Goal: Book appointment/travel/reservation

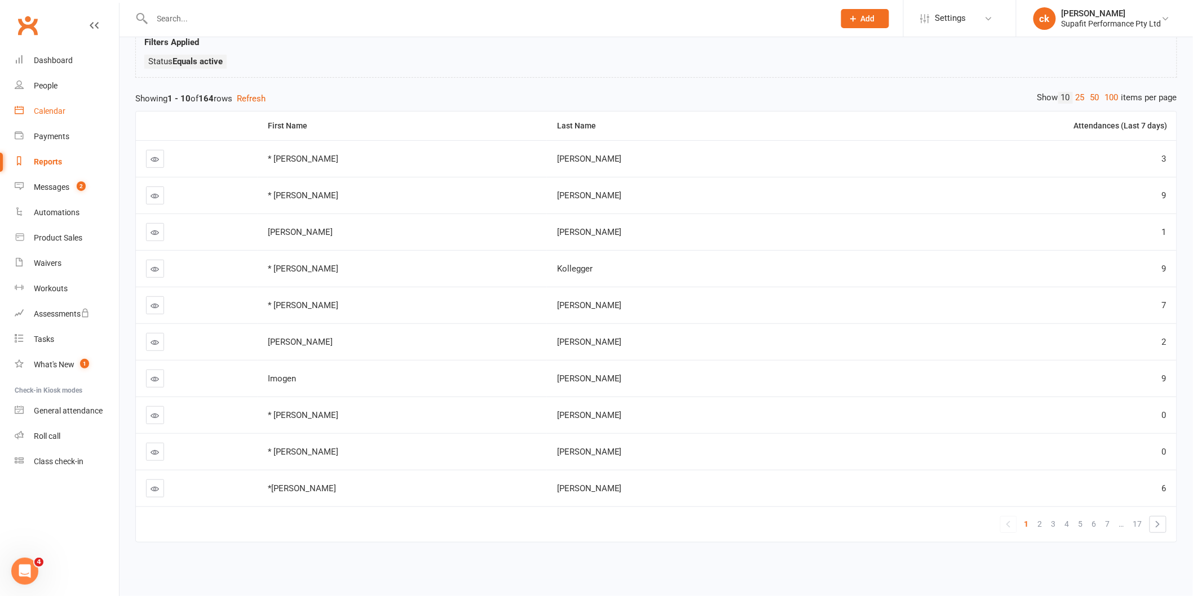
click at [60, 110] on div "Calendar" at bounding box center [50, 111] width 32 height 9
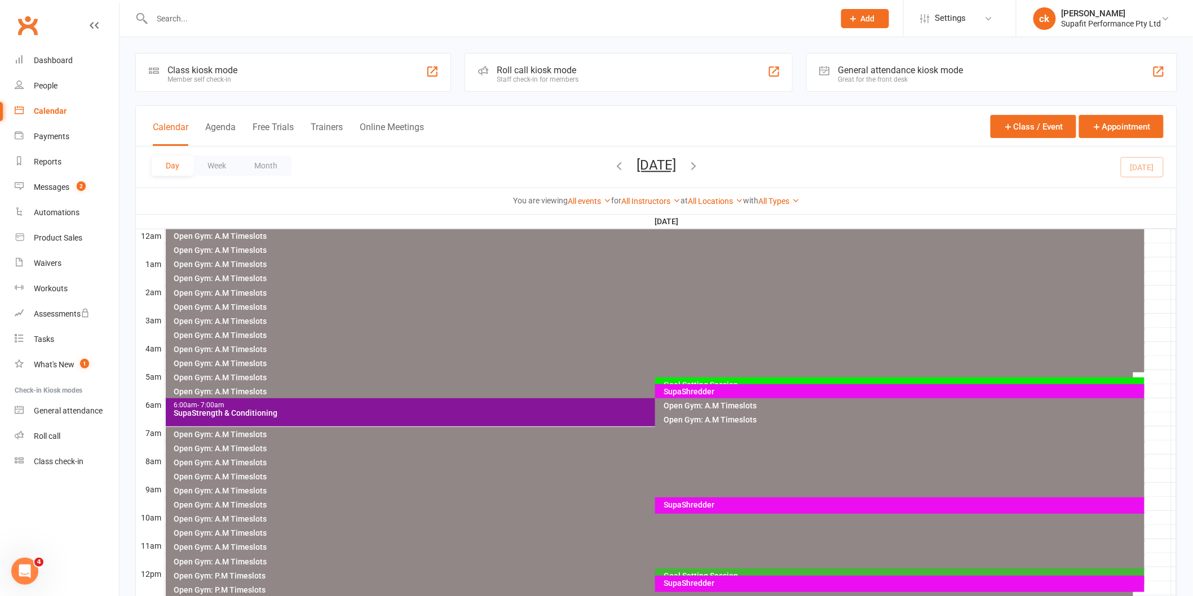
click at [690, 391] on div "SupaShredder" at bounding box center [902, 392] width 479 height 8
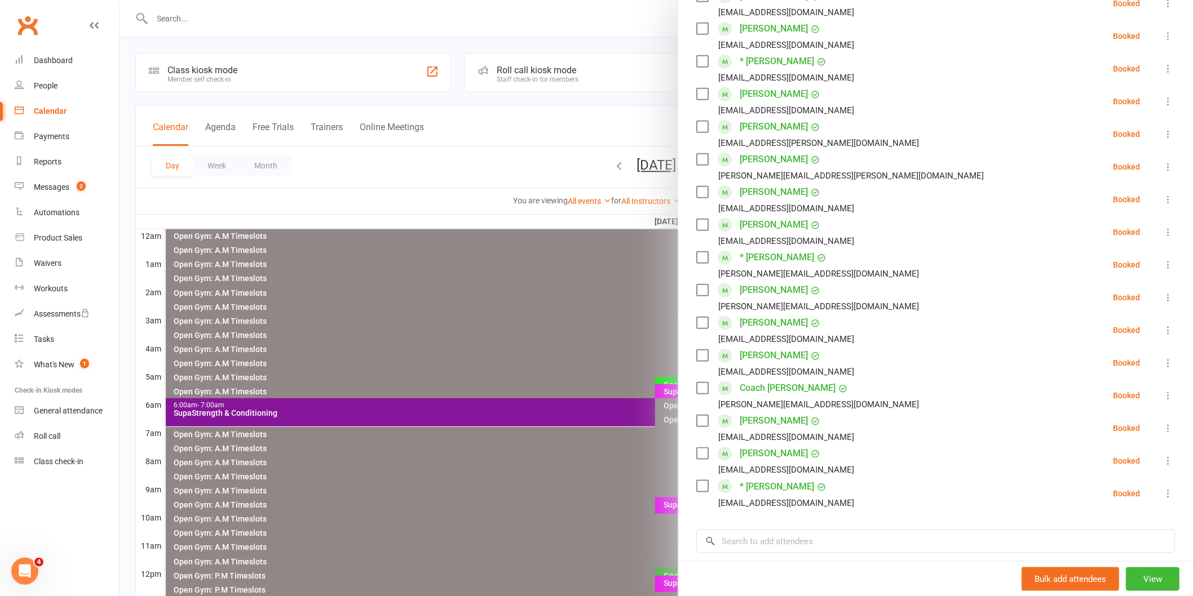
scroll to position [250, 0]
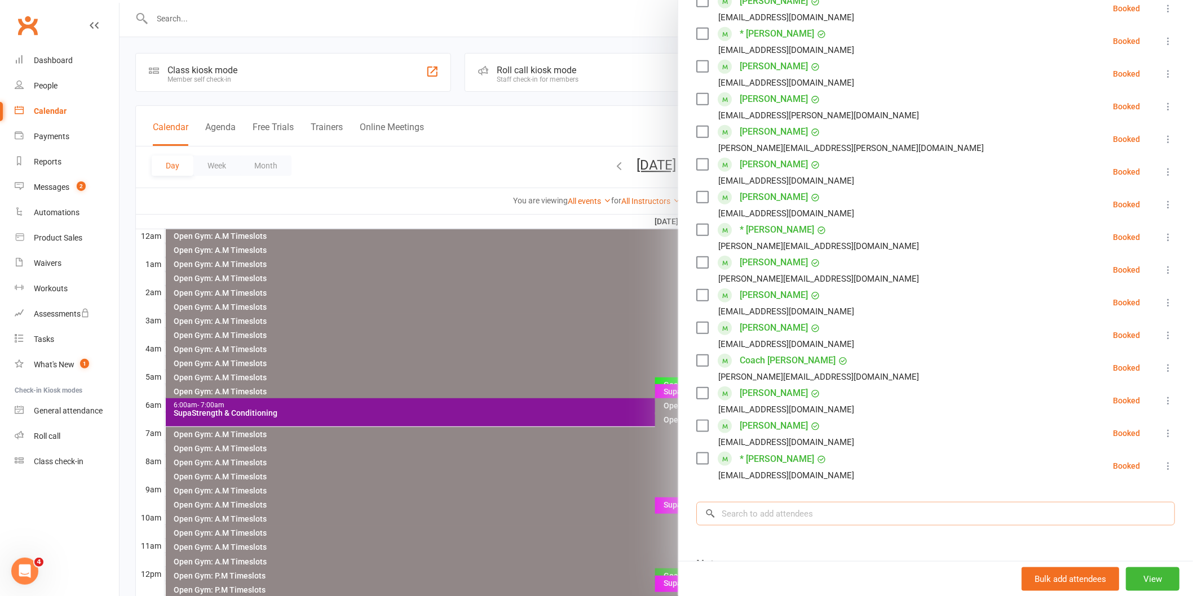
click at [761, 515] on input "search" at bounding box center [935, 514] width 479 height 24
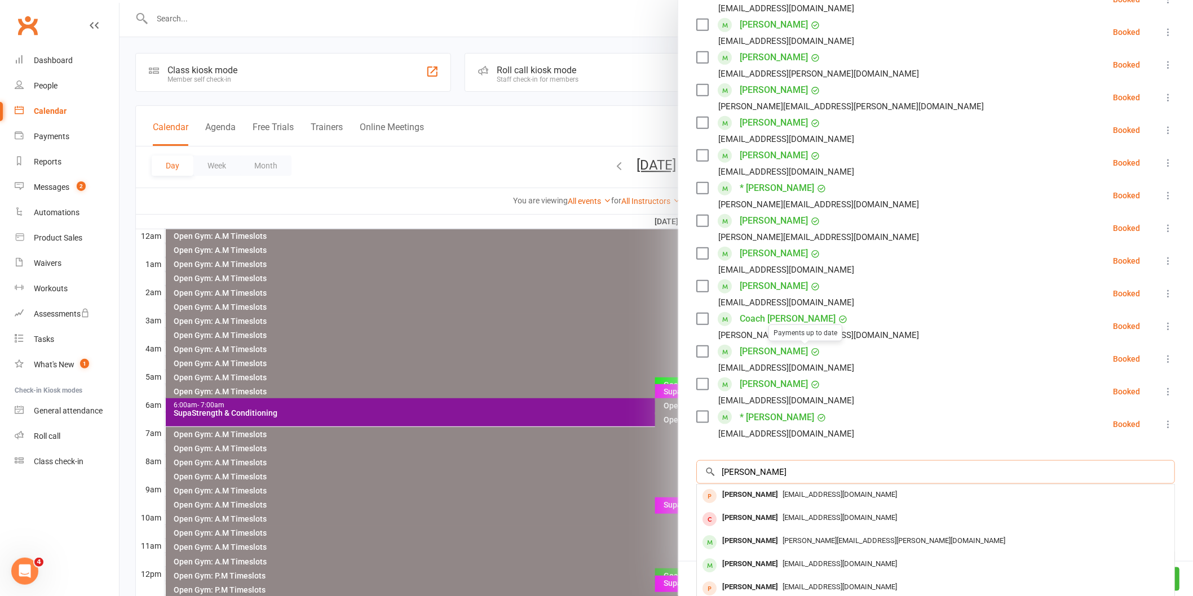
scroll to position [374, 0]
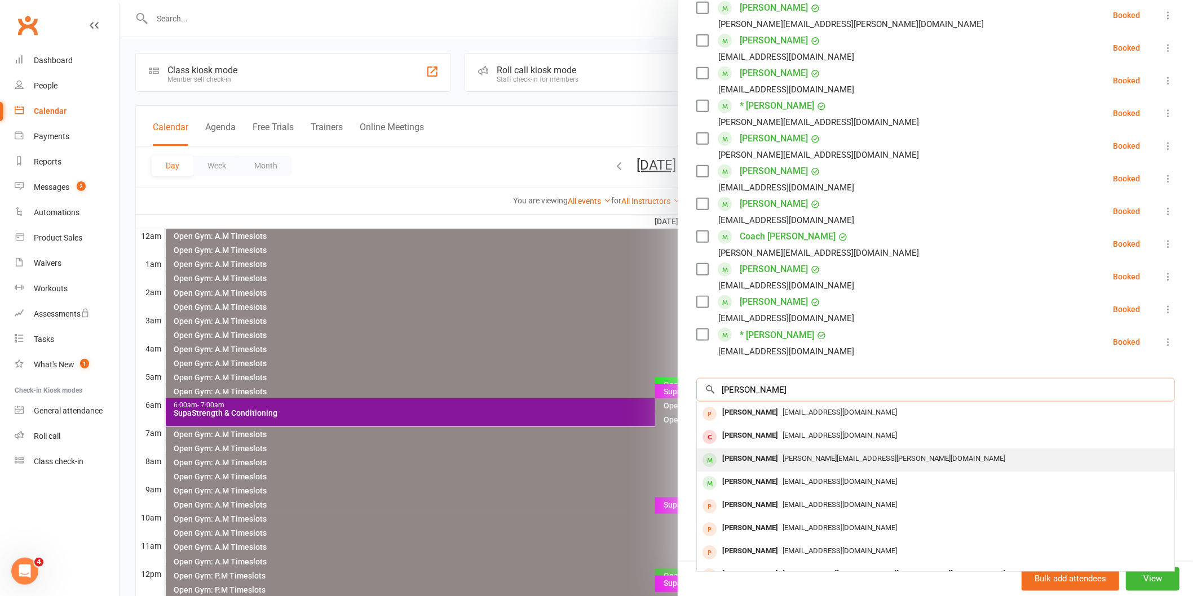
type input "lillian"
click at [726, 459] on div "Lilian Muscat" at bounding box center [750, 459] width 65 height 16
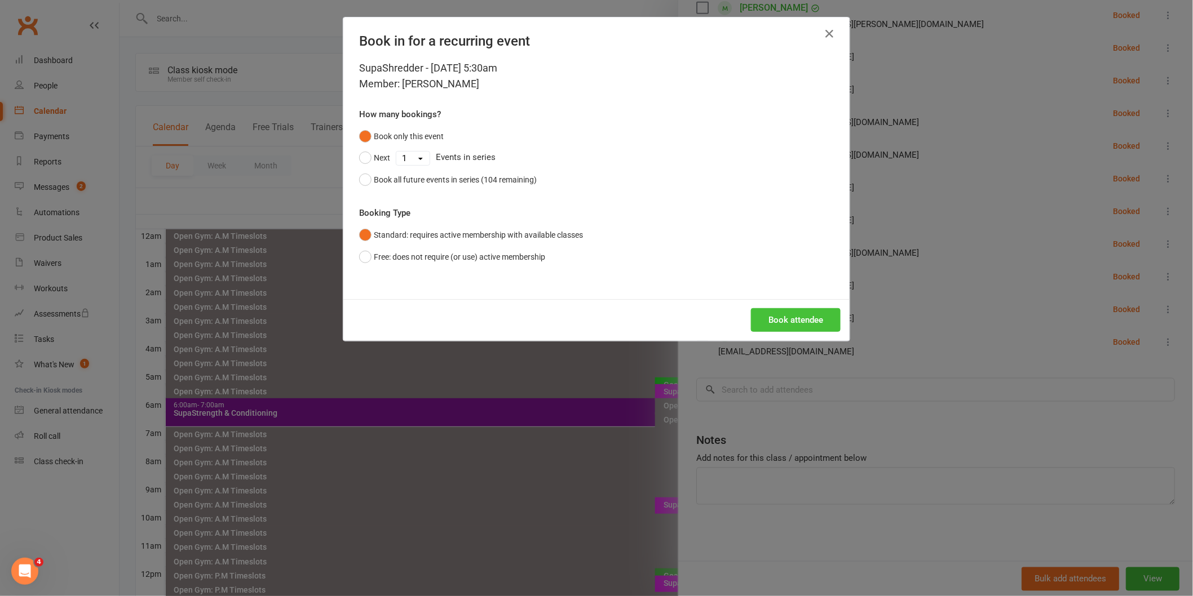
click at [776, 324] on button "Book attendee" at bounding box center [796, 320] width 90 height 24
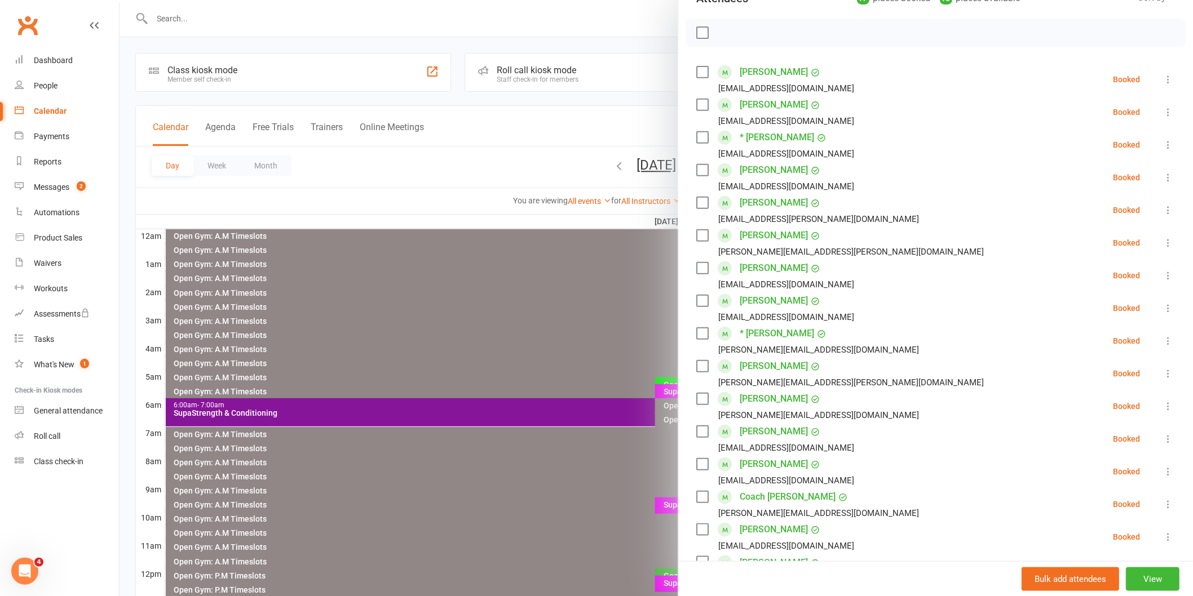
scroll to position [31, 0]
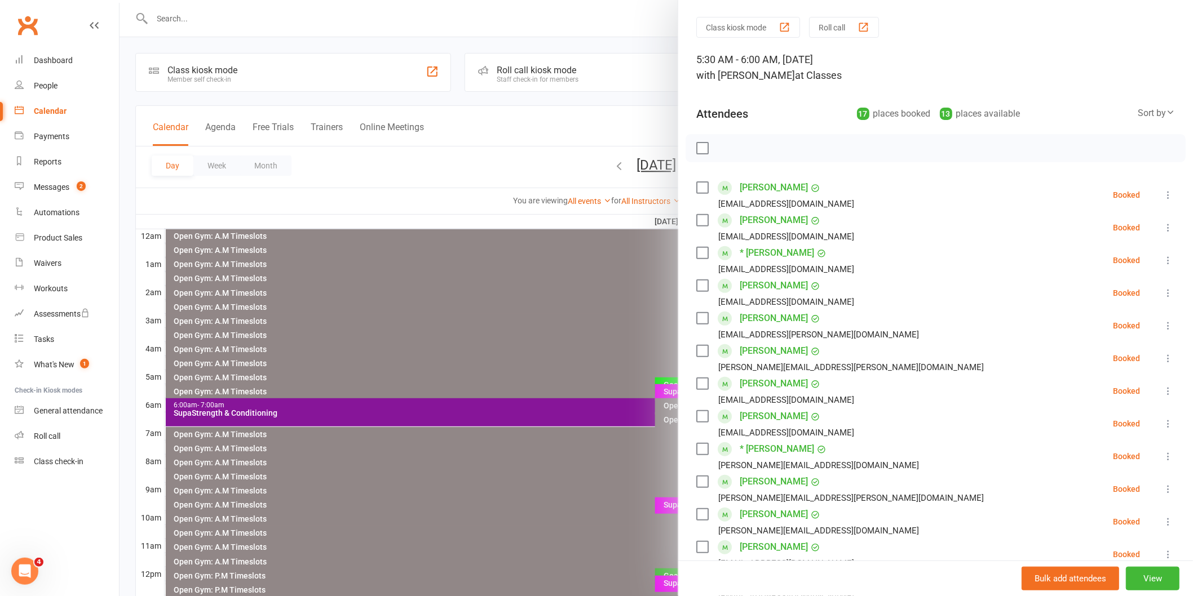
click at [696, 148] on label at bounding box center [701, 148] width 11 height 11
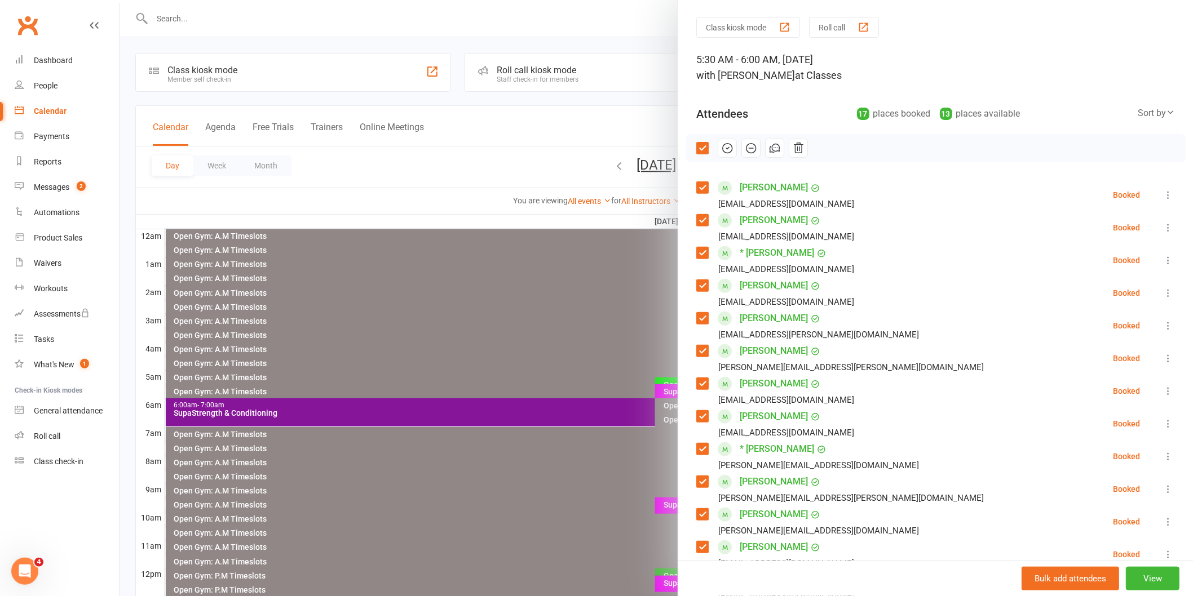
click at [722, 150] on icon "button" at bounding box center [727, 148] width 12 height 12
click at [424, 348] on div at bounding box center [655, 298] width 1073 height 596
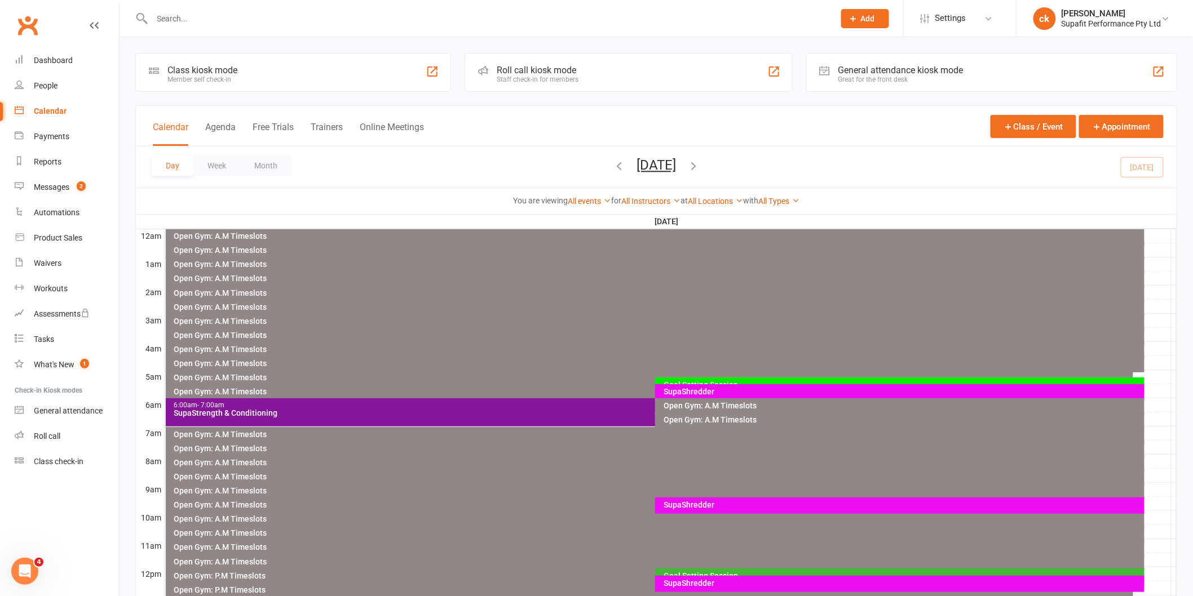
click at [505, 414] on div "SupaStrength & Conditioning" at bounding box center [653, 413] width 958 height 8
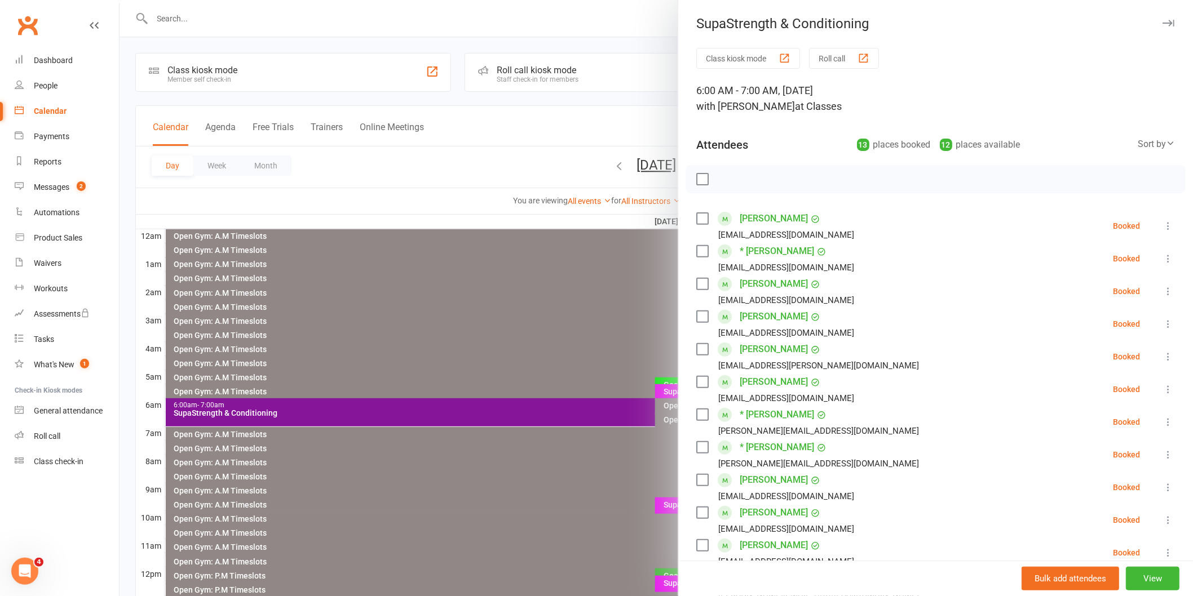
click at [458, 367] on div at bounding box center [655, 298] width 1073 height 596
